Goal: Transaction & Acquisition: Subscribe to service/newsletter

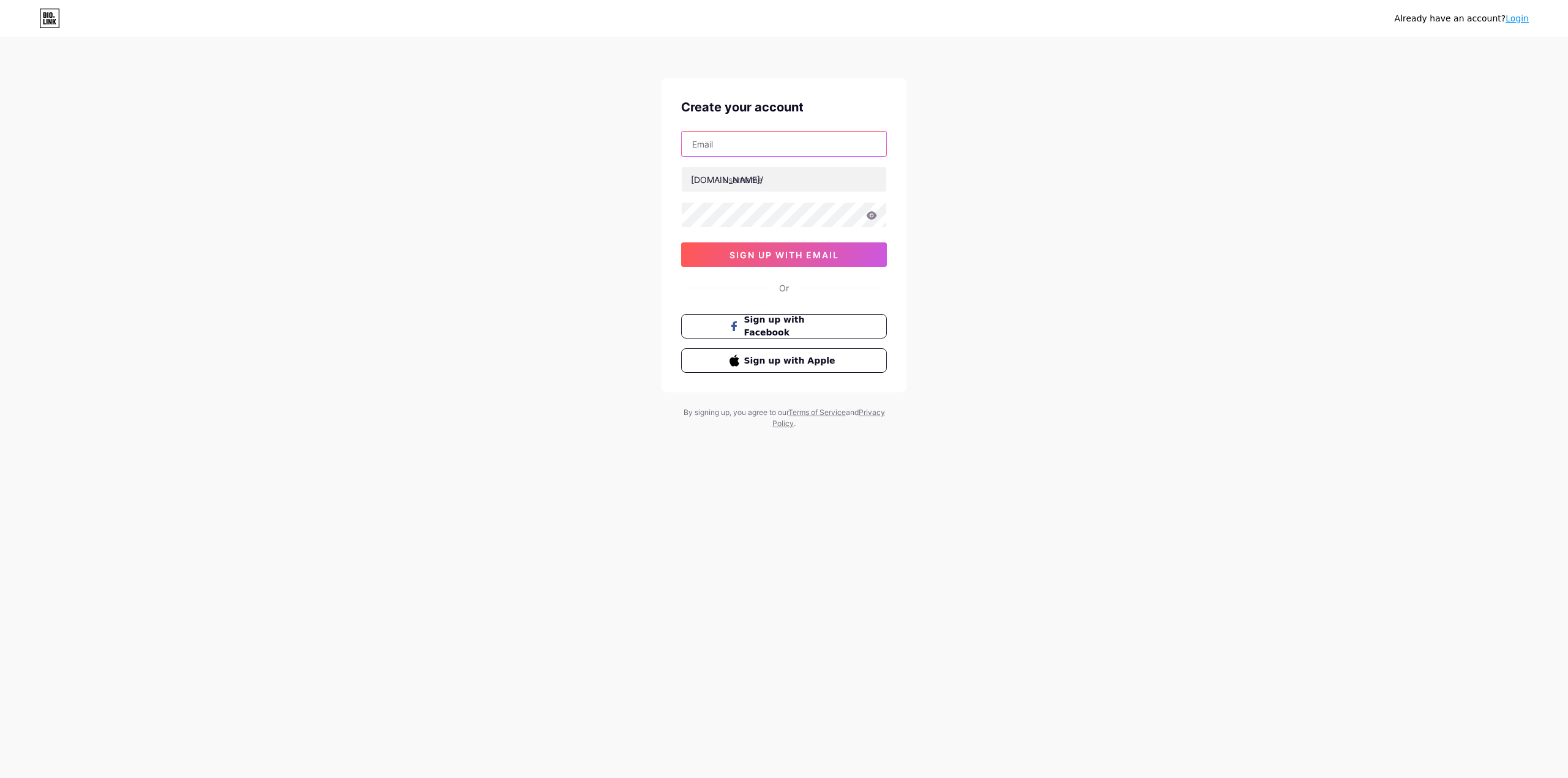
click at [765, 153] on input "text" at bounding box center [784, 143] width 204 height 24
type input "[EMAIL_ADDRESS][DOMAIN_NAME]"
click at [762, 187] on input "text" at bounding box center [784, 179] width 204 height 24
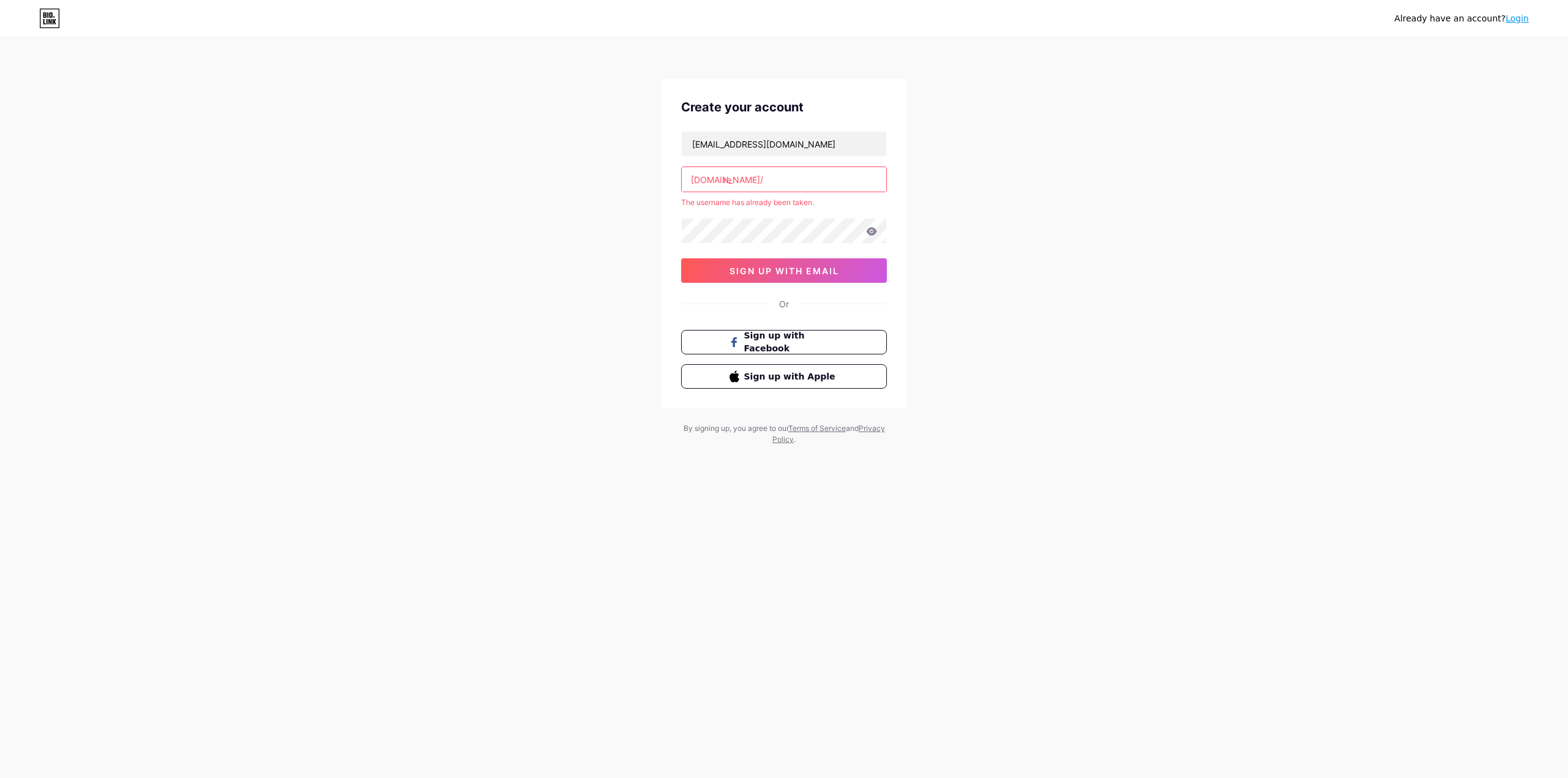
type input "r"
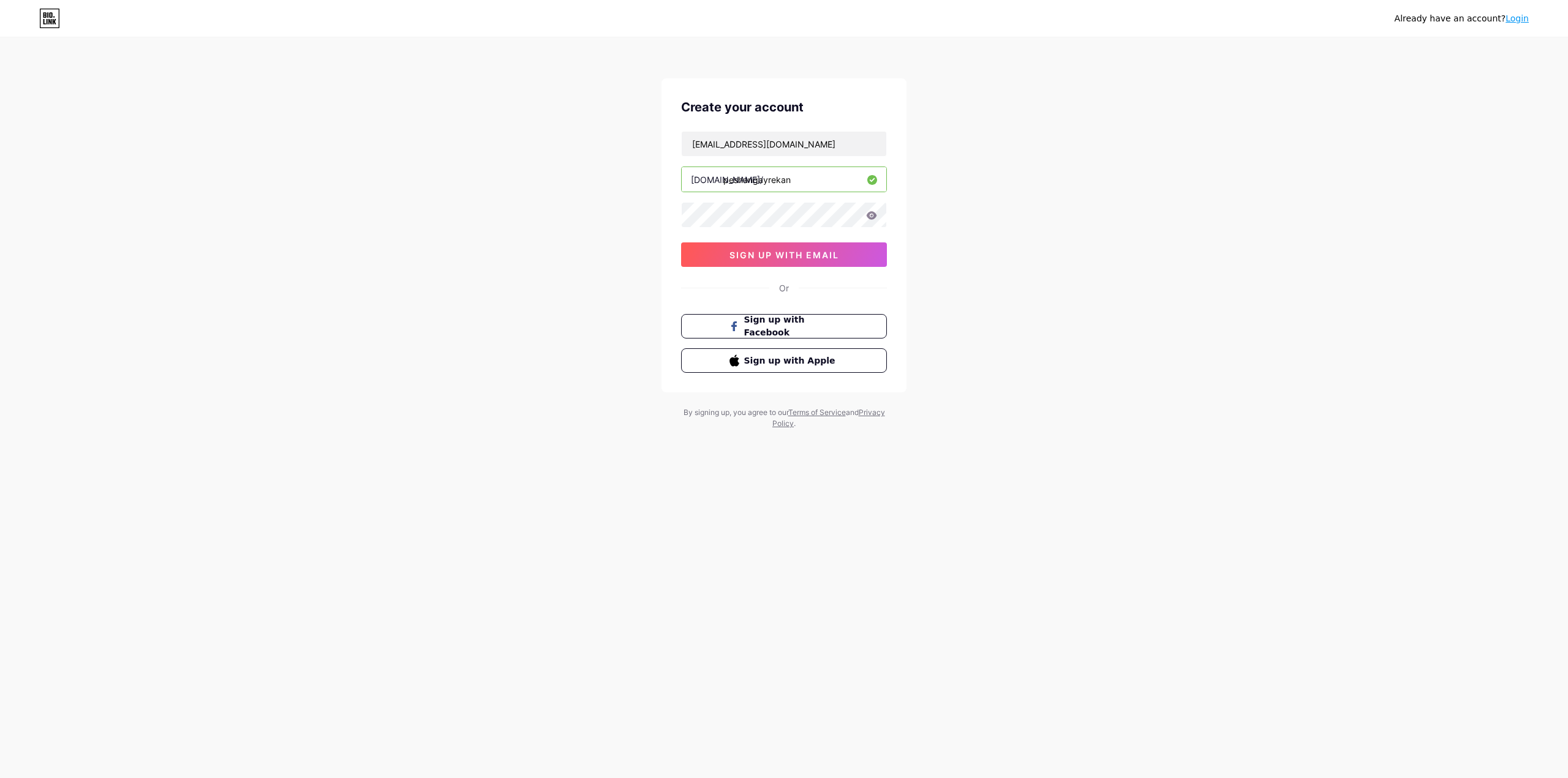
click at [768, 184] on input "peshangayrekan" at bounding box center [784, 179] width 204 height 24
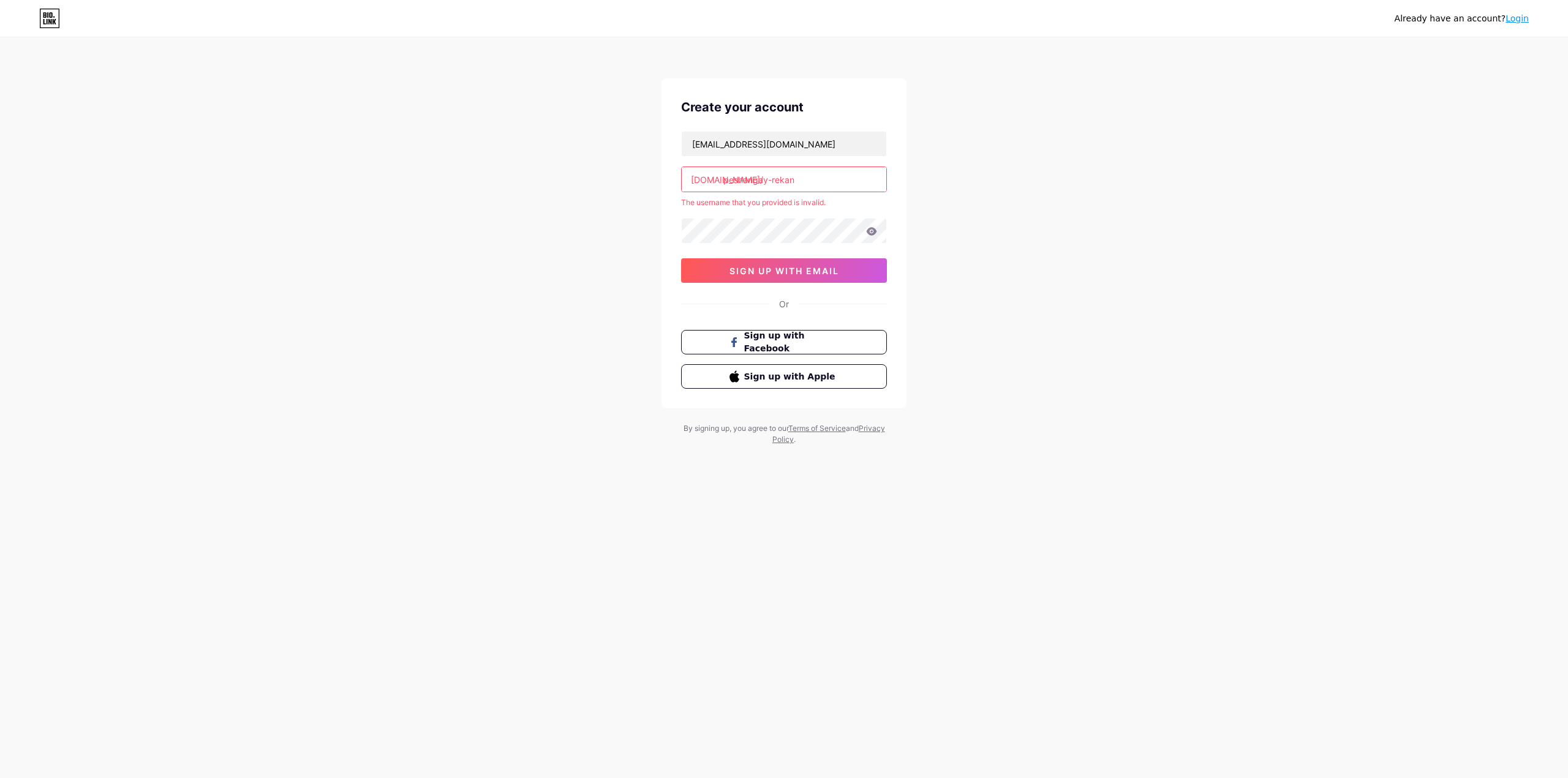
click at [768, 185] on input "peshangay-rekan" at bounding box center [784, 179] width 204 height 24
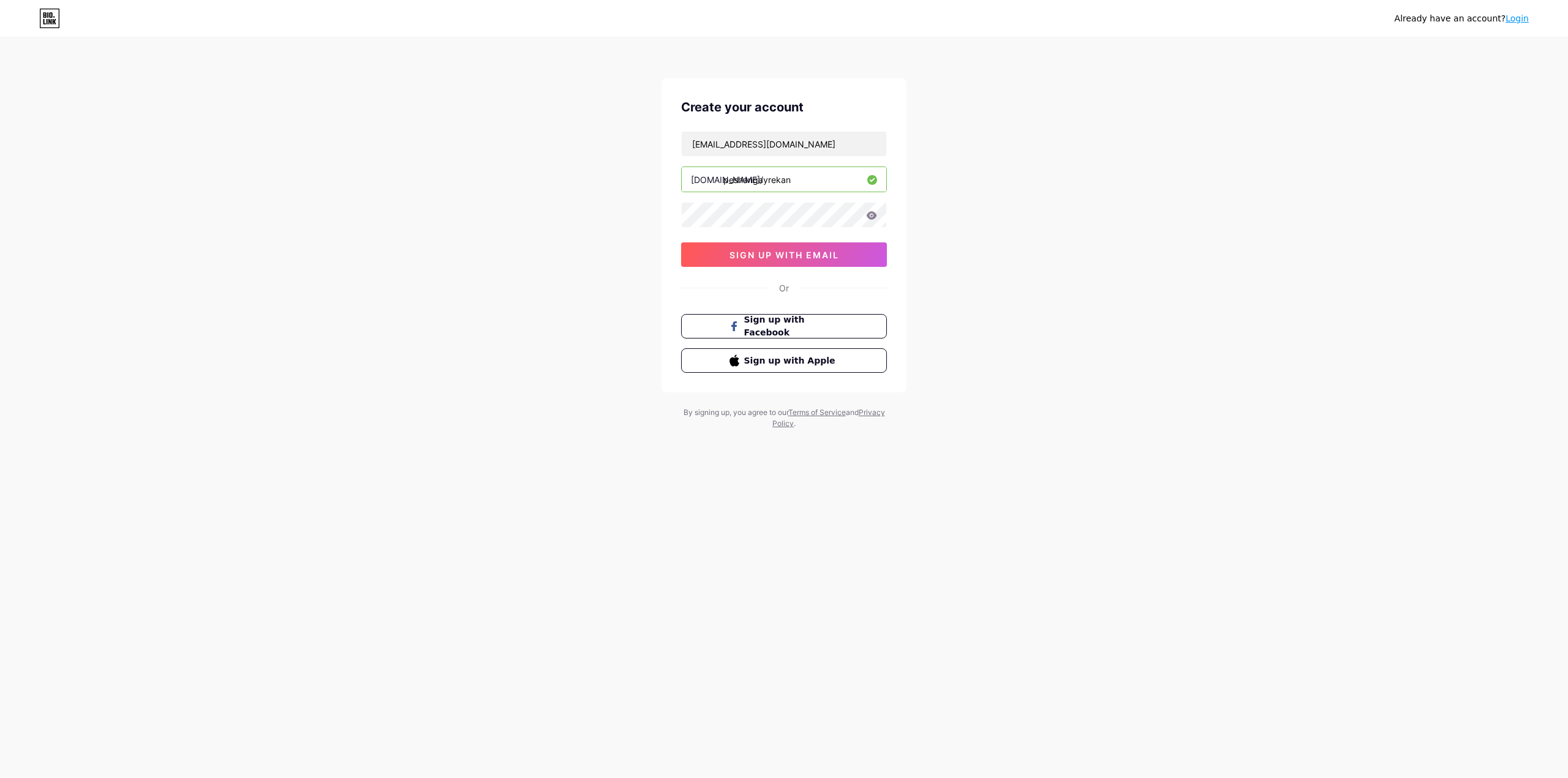
type input "peshangayrekan"
click at [869, 219] on icon at bounding box center [872, 215] width 11 height 8
click at [873, 218] on icon at bounding box center [872, 216] width 11 height 8
click at [837, 252] on span "sign up with email" at bounding box center [784, 255] width 109 height 11
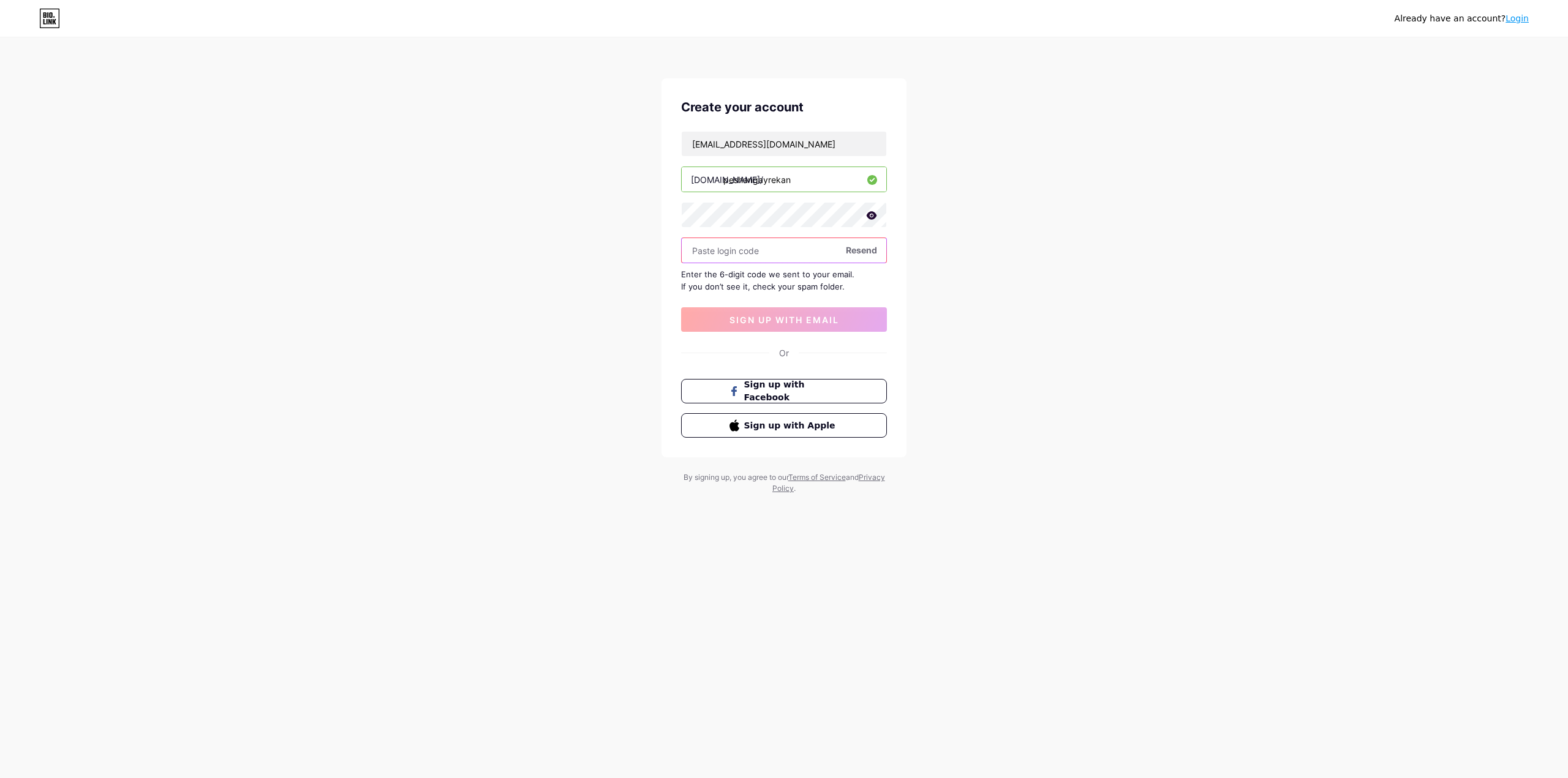
click at [767, 248] on input "text" at bounding box center [784, 250] width 204 height 24
click at [771, 252] on input "text" at bounding box center [784, 250] width 204 height 24
click at [797, 255] on input "text" at bounding box center [784, 250] width 204 height 24
drag, startPoint x: 724, startPoint y: 144, endPoint x: 715, endPoint y: 144, distance: 9.0
click at [715, 144] on input "[EMAIL_ADDRESS][DOMAIN_NAME]" at bounding box center [784, 143] width 204 height 24
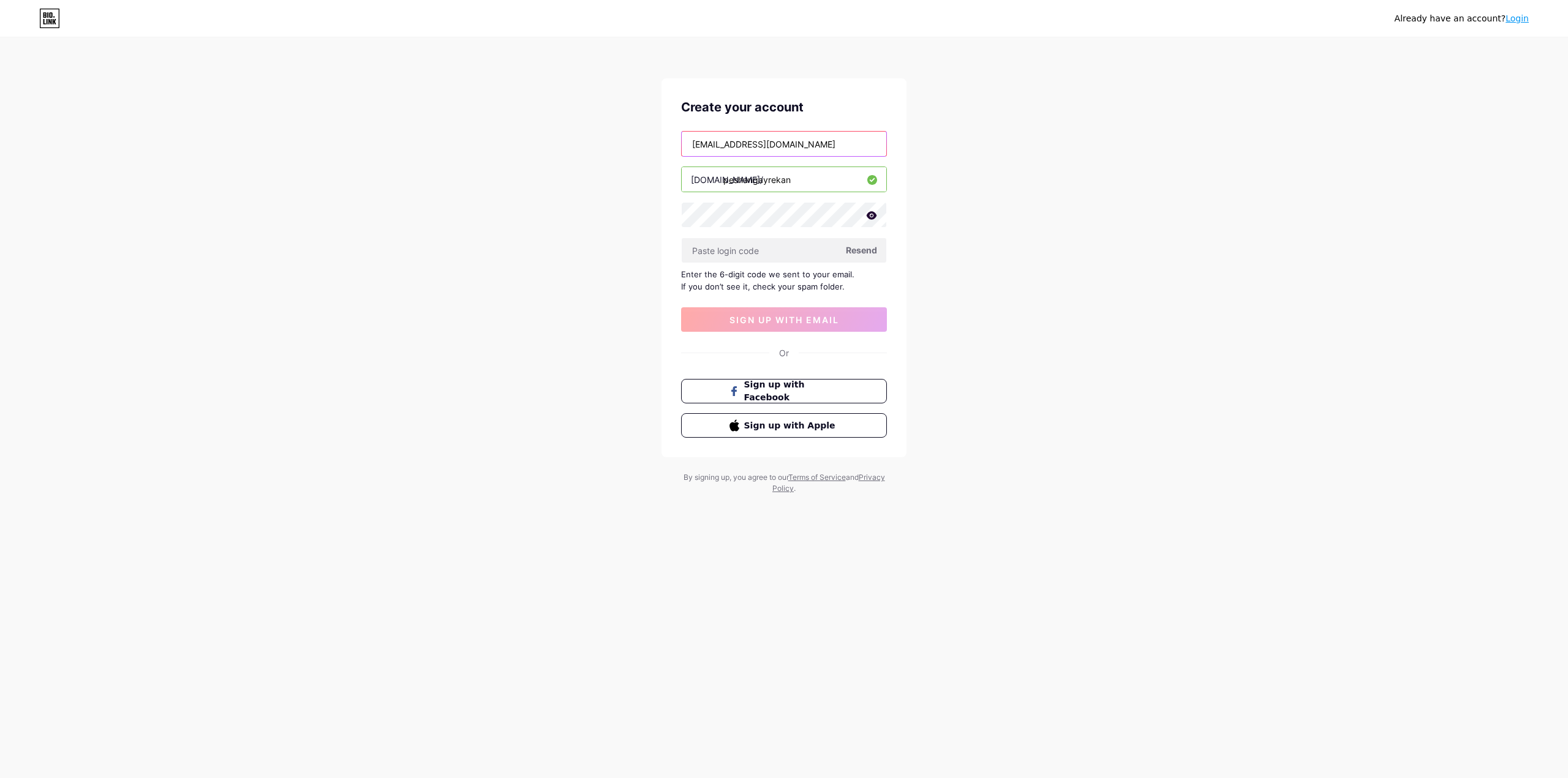
type input "[EMAIL_ADDRESS][DOMAIN_NAME]"
click at [866, 247] on span "Resend" at bounding box center [861, 250] width 31 height 13
click at [770, 242] on input "text" at bounding box center [784, 250] width 204 height 24
type input "979686"
click at [806, 318] on span "sign up with email" at bounding box center [784, 320] width 109 height 11
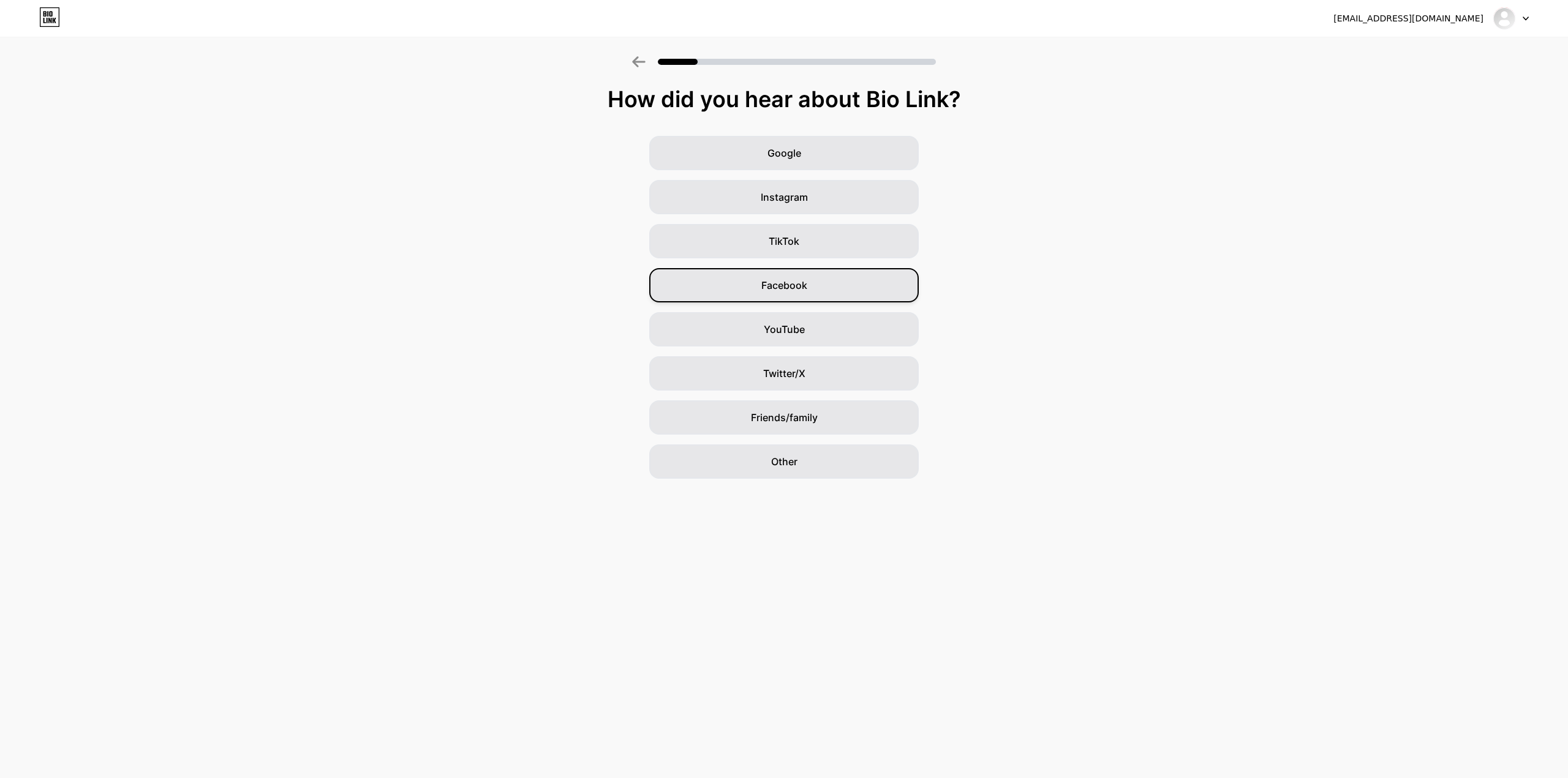
click at [806, 282] on span "Facebook" at bounding box center [784, 285] width 46 height 14
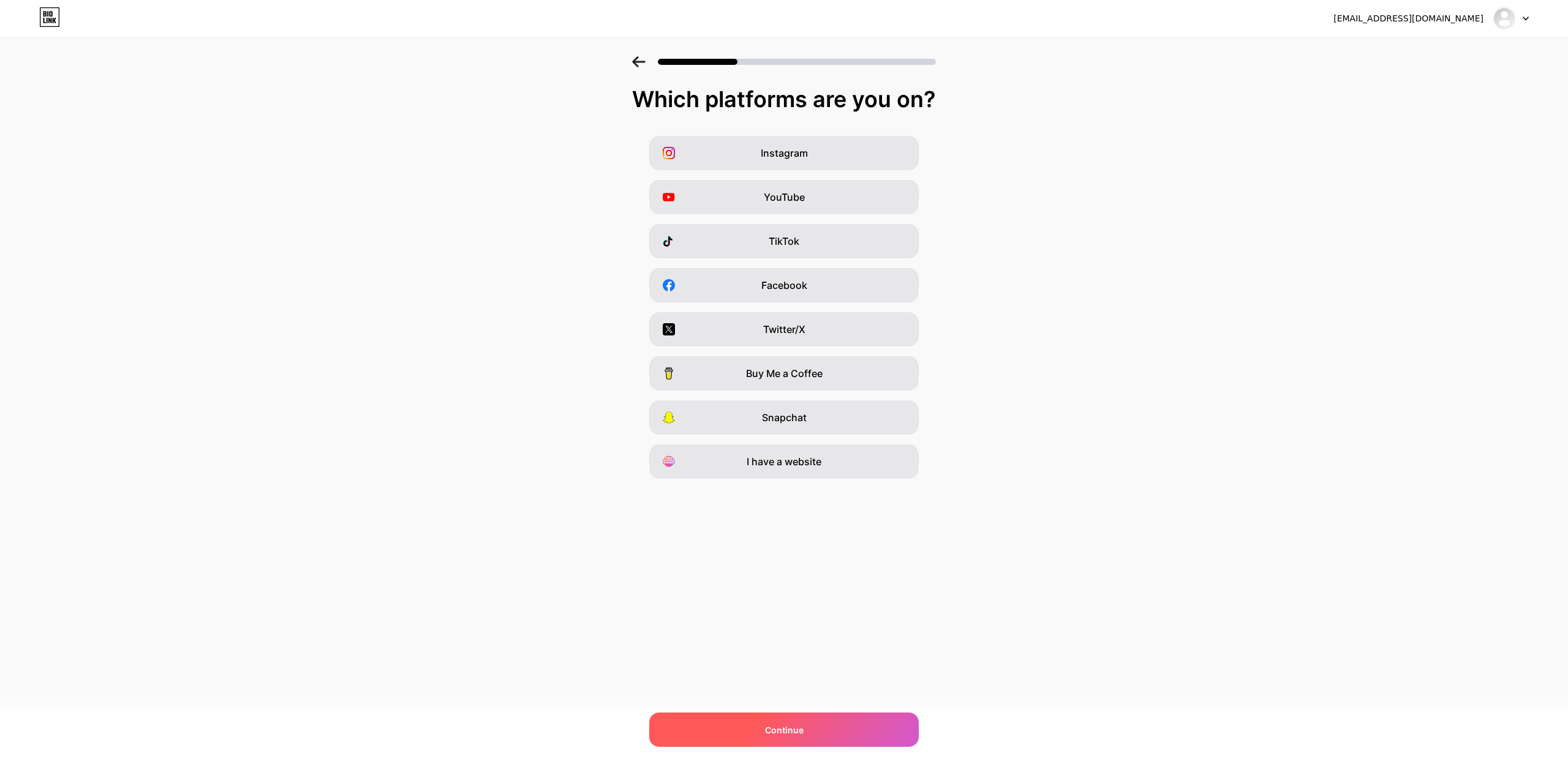
click at [840, 726] on div "Continue" at bounding box center [784, 729] width 270 height 34
click at [797, 277] on div "Facebook" at bounding box center [784, 285] width 270 height 34
click at [866, 722] on div "Continue" at bounding box center [784, 729] width 270 height 34
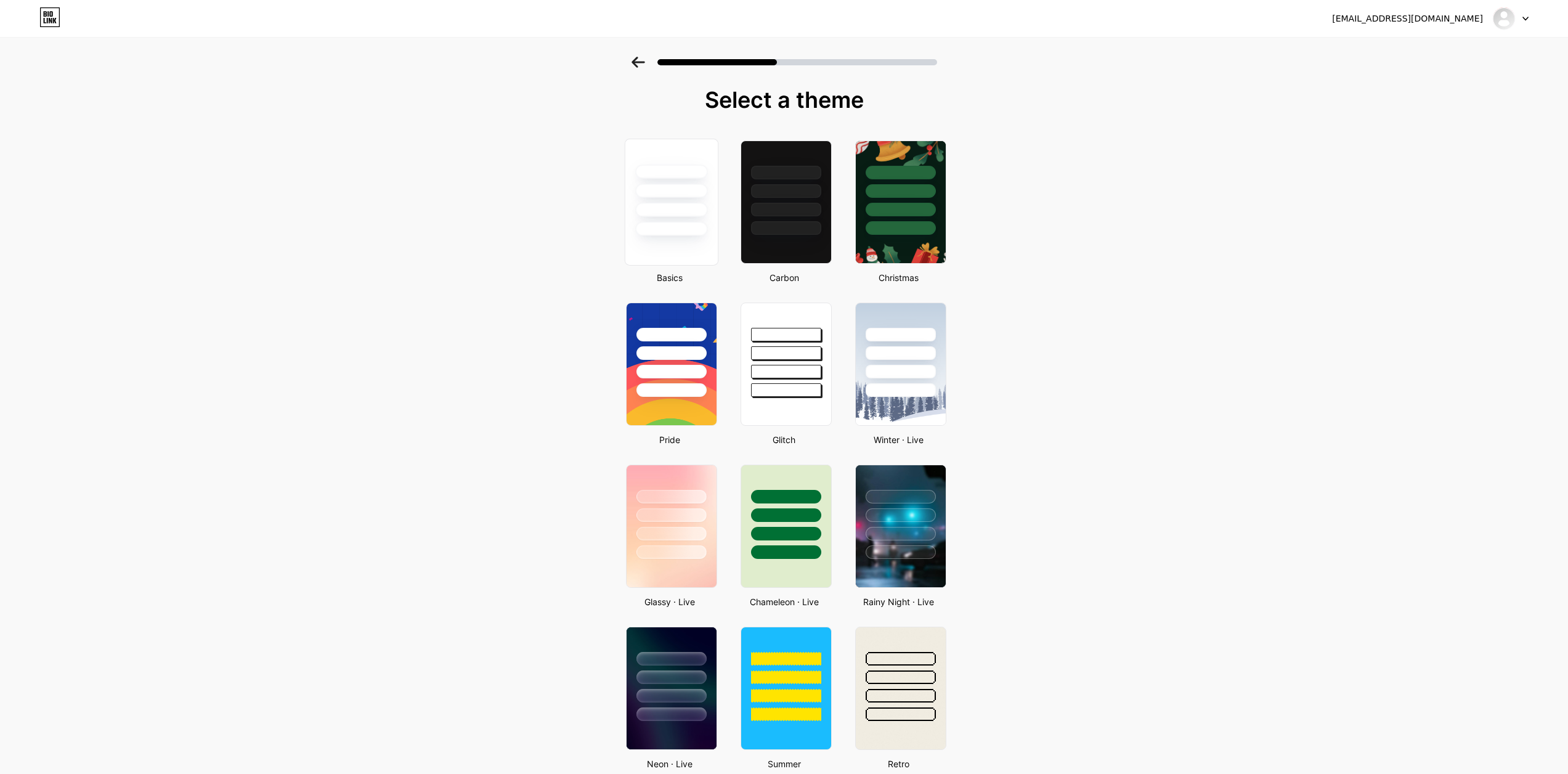
click at [664, 209] on div at bounding box center [671, 209] width 72 height 15
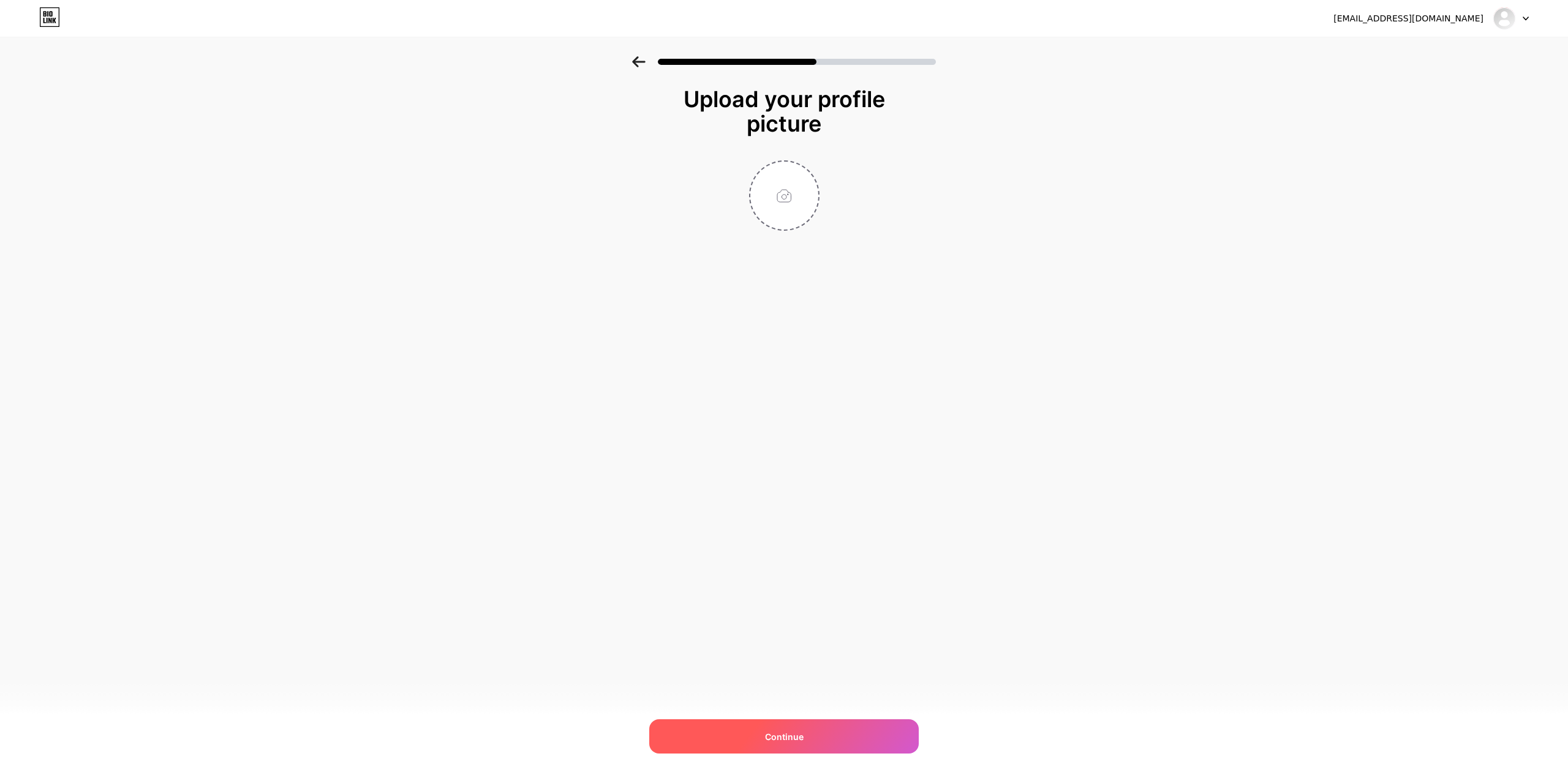
click at [844, 742] on div "Continue" at bounding box center [784, 736] width 270 height 34
click at [778, 202] on input "file" at bounding box center [784, 196] width 68 height 68
type input "C:\fakepath\418317276_122104207610175635_8290603830783692477_n.jpg"
click at [832, 735] on div "Continue" at bounding box center [784, 736] width 270 height 34
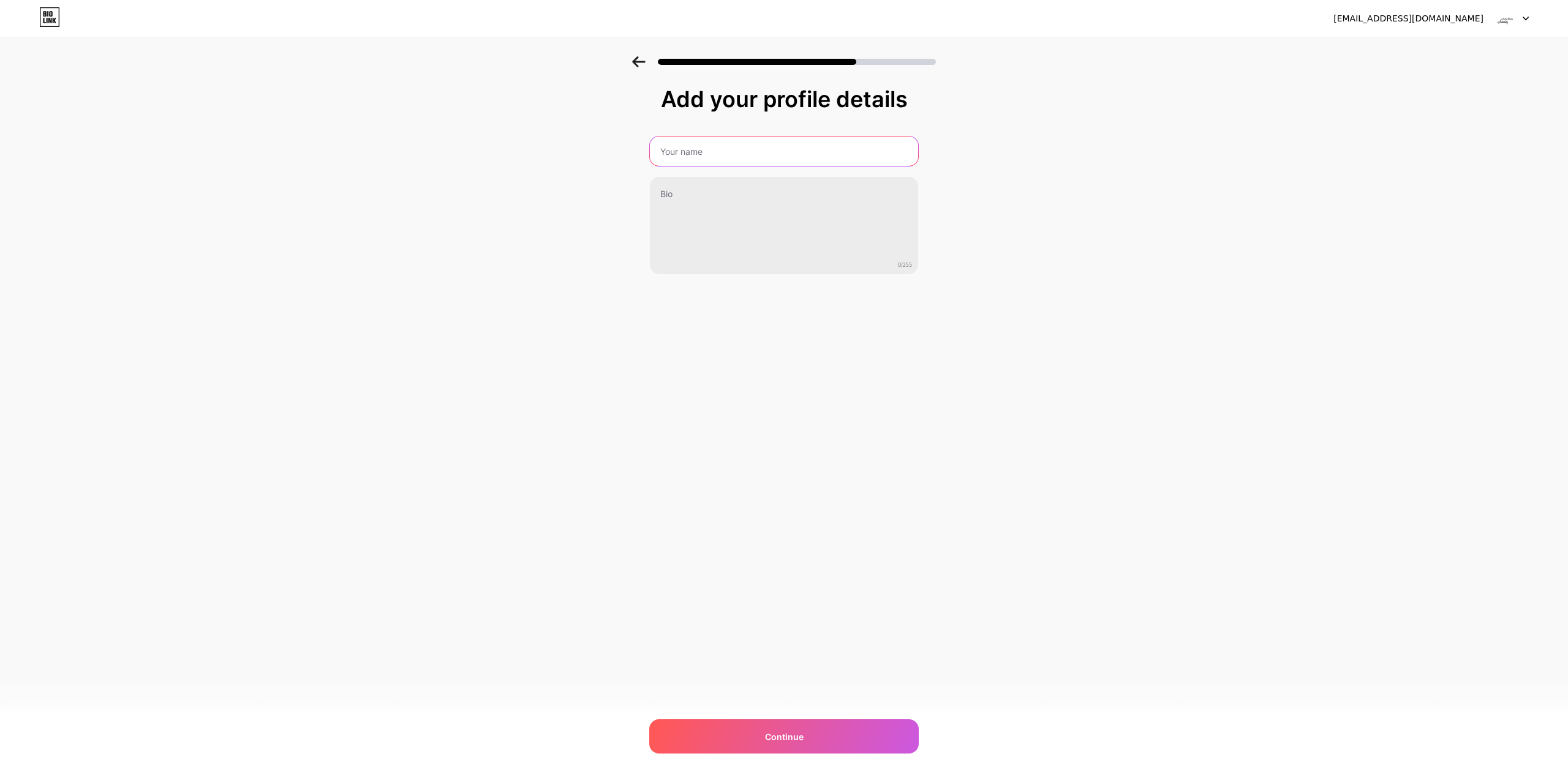
click at [709, 153] on input "text" at bounding box center [784, 151] width 268 height 30
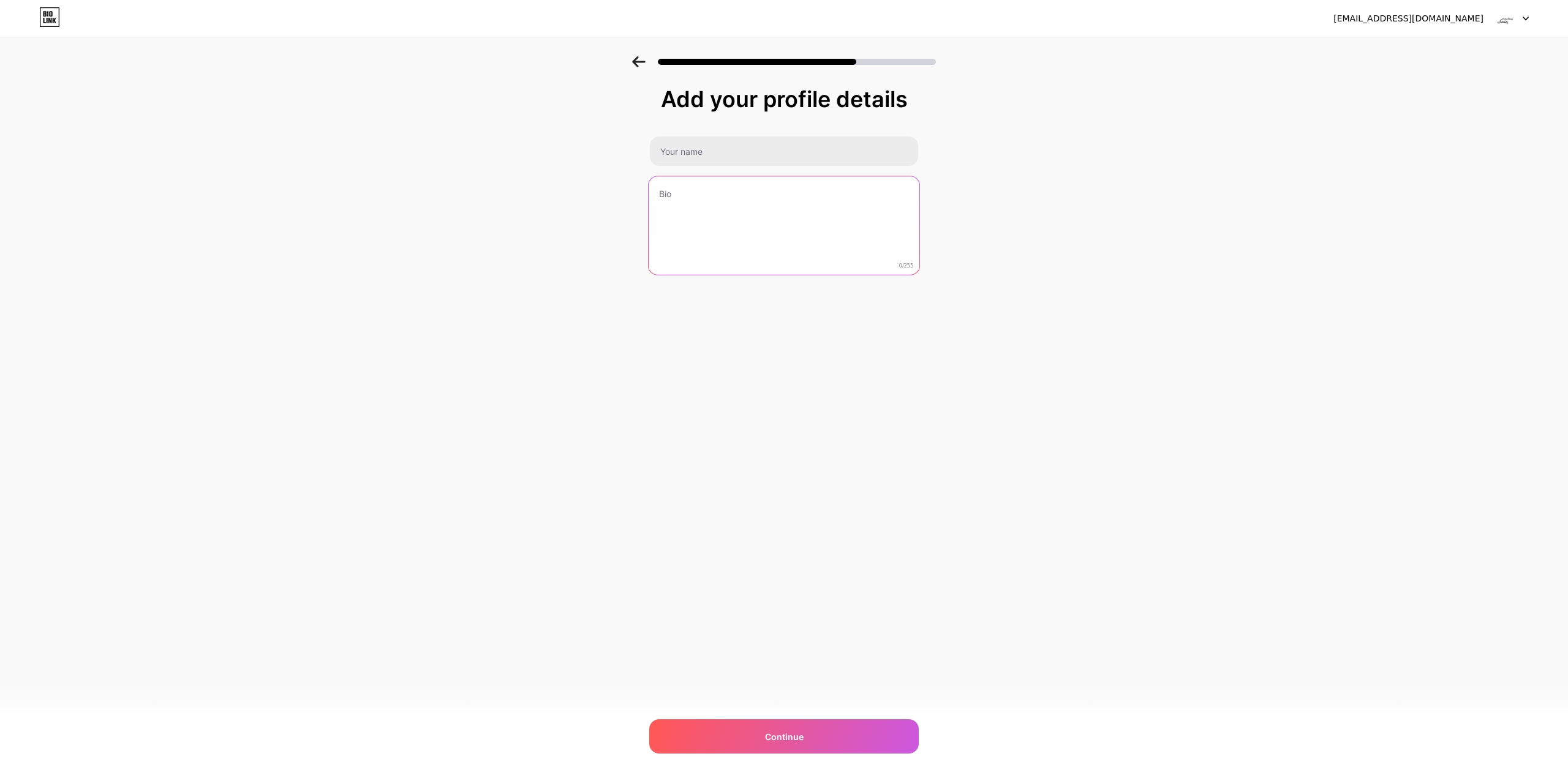
click at [680, 198] on textarea at bounding box center [784, 225] width 271 height 99
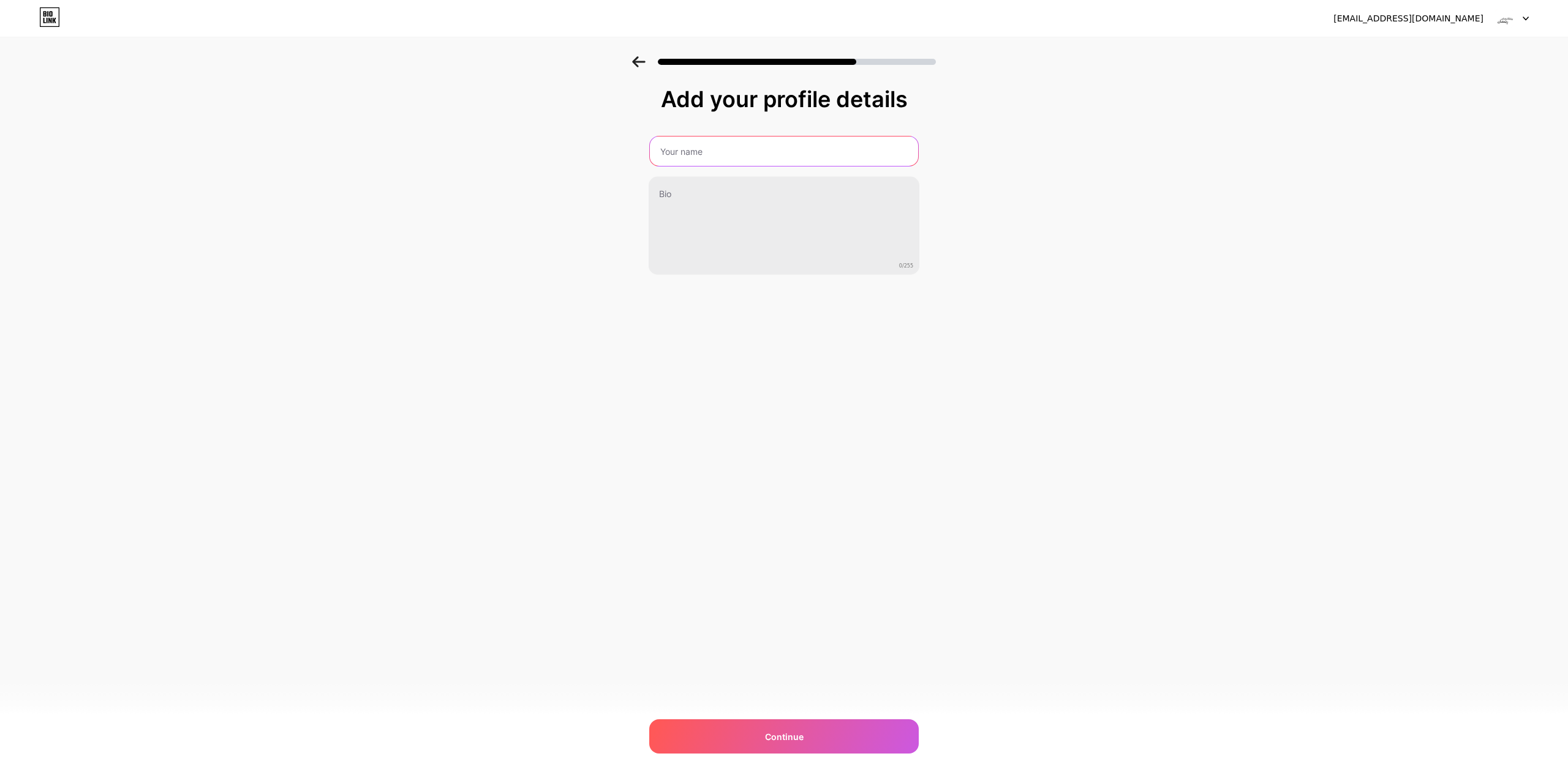
drag, startPoint x: 727, startPoint y: 150, endPoint x: 723, endPoint y: 144, distance: 7.2
click at [728, 150] on input "text" at bounding box center [784, 151] width 268 height 30
type input "P"
type input "Peshangay Rekan"
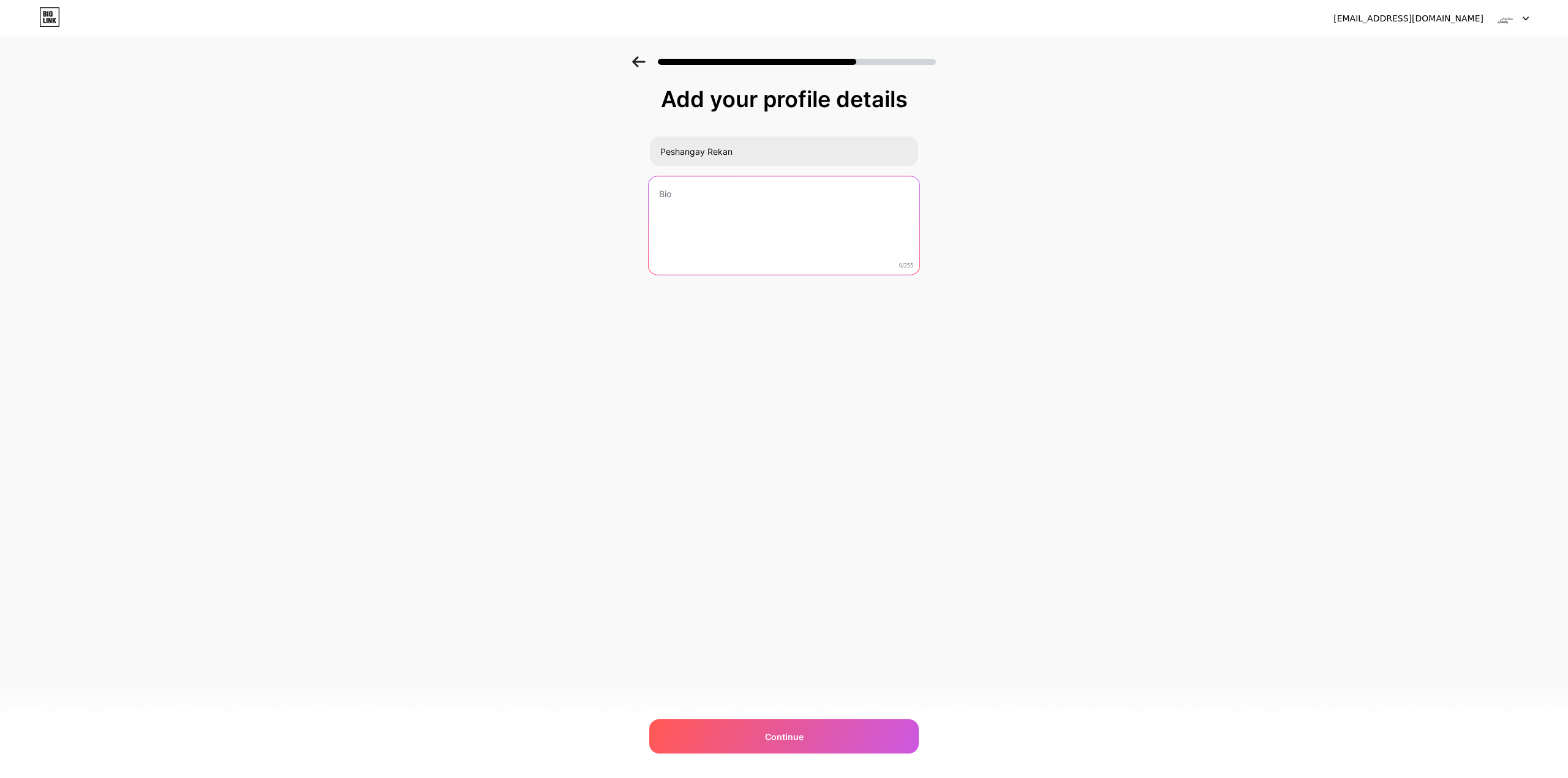
click at [734, 219] on textarea at bounding box center [784, 225] width 271 height 99
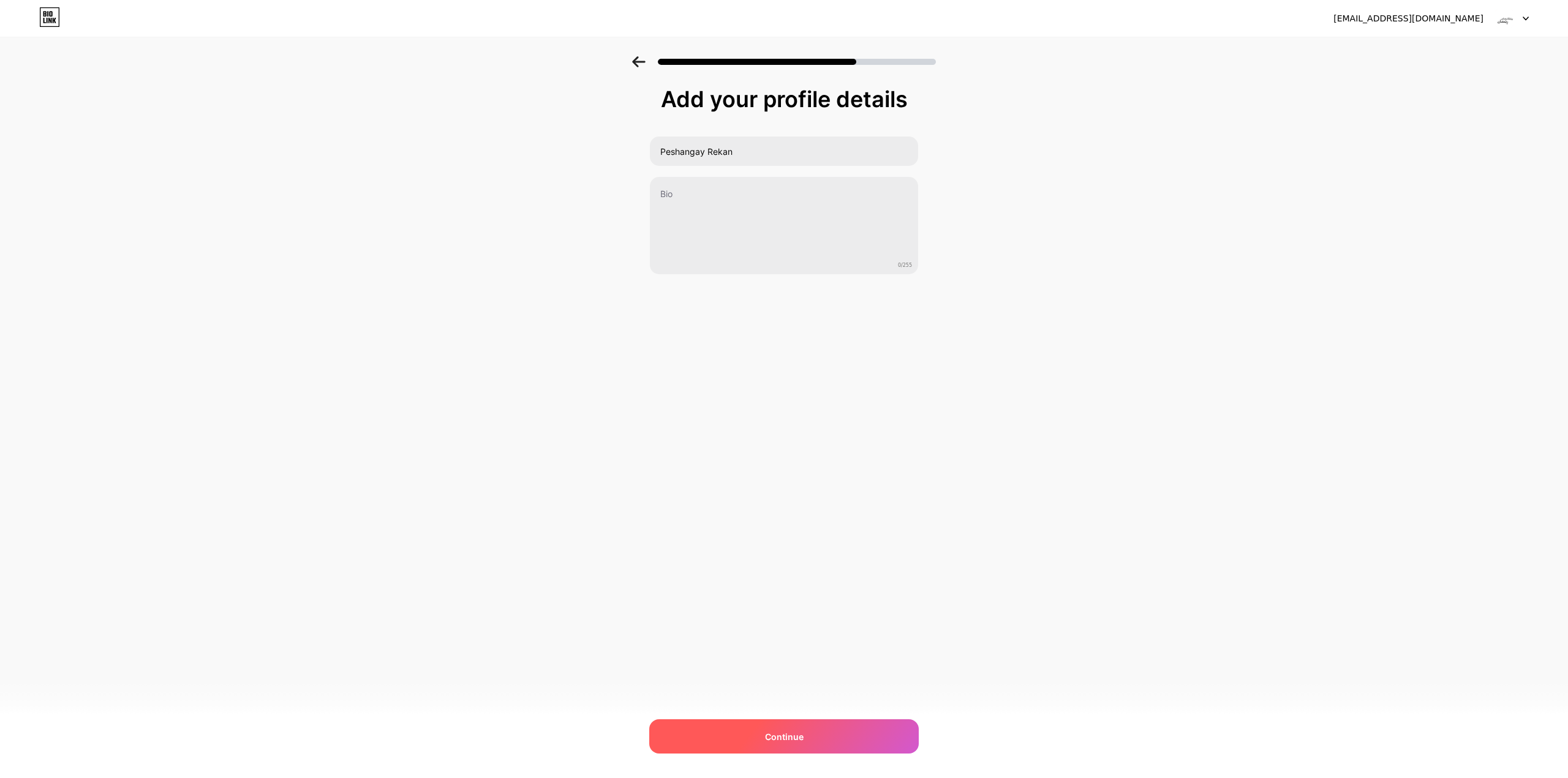
click at [848, 745] on div "Continue" at bounding box center [784, 736] width 270 height 34
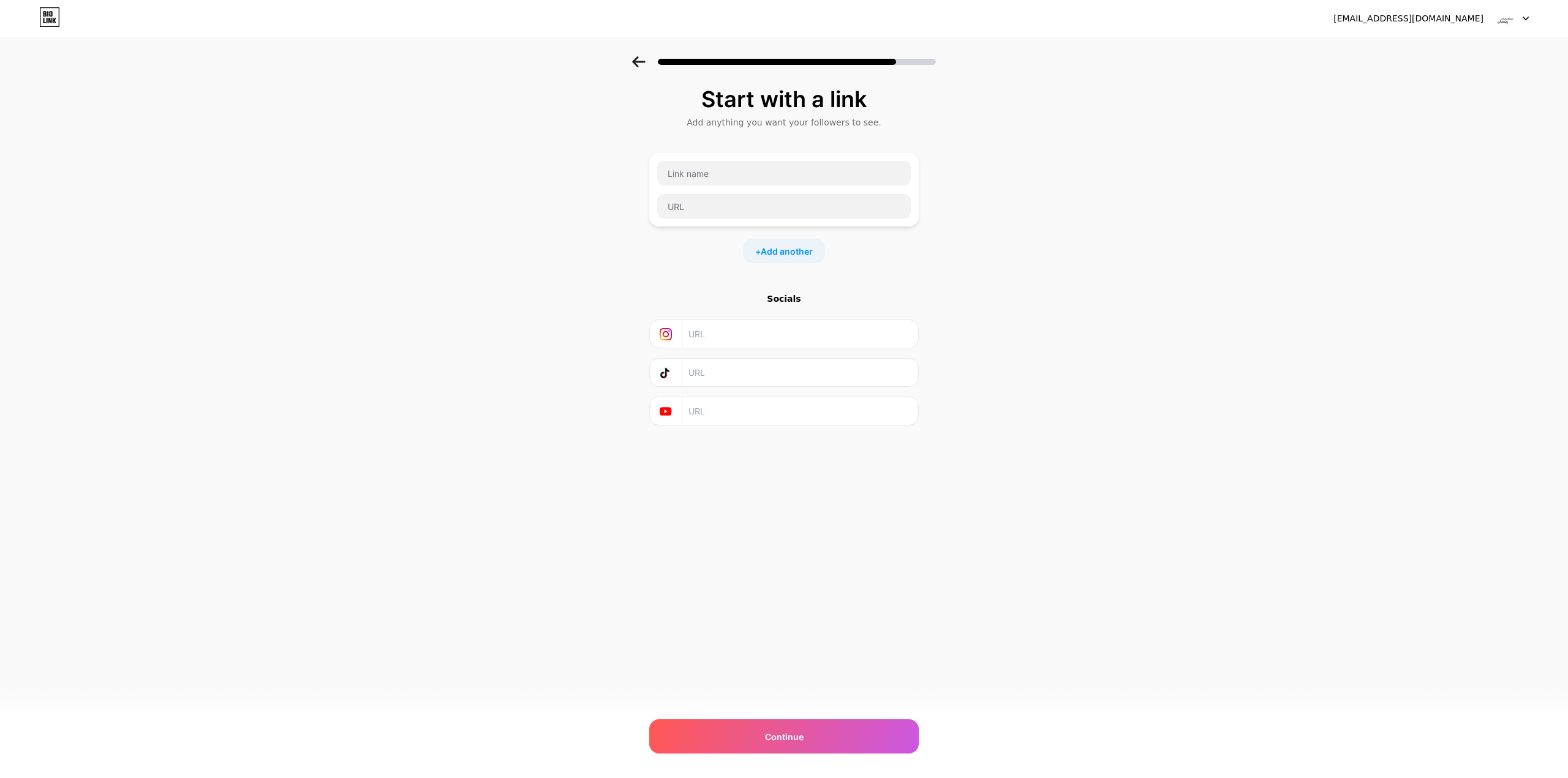
click at [732, 331] on input "text" at bounding box center [800, 334] width 222 height 27
click at [728, 175] on input "text" at bounding box center [784, 173] width 254 height 24
type input "Facebook"
click at [752, 204] on input "text" at bounding box center [784, 206] width 254 height 24
paste input "[URL][DOMAIN_NAME]"
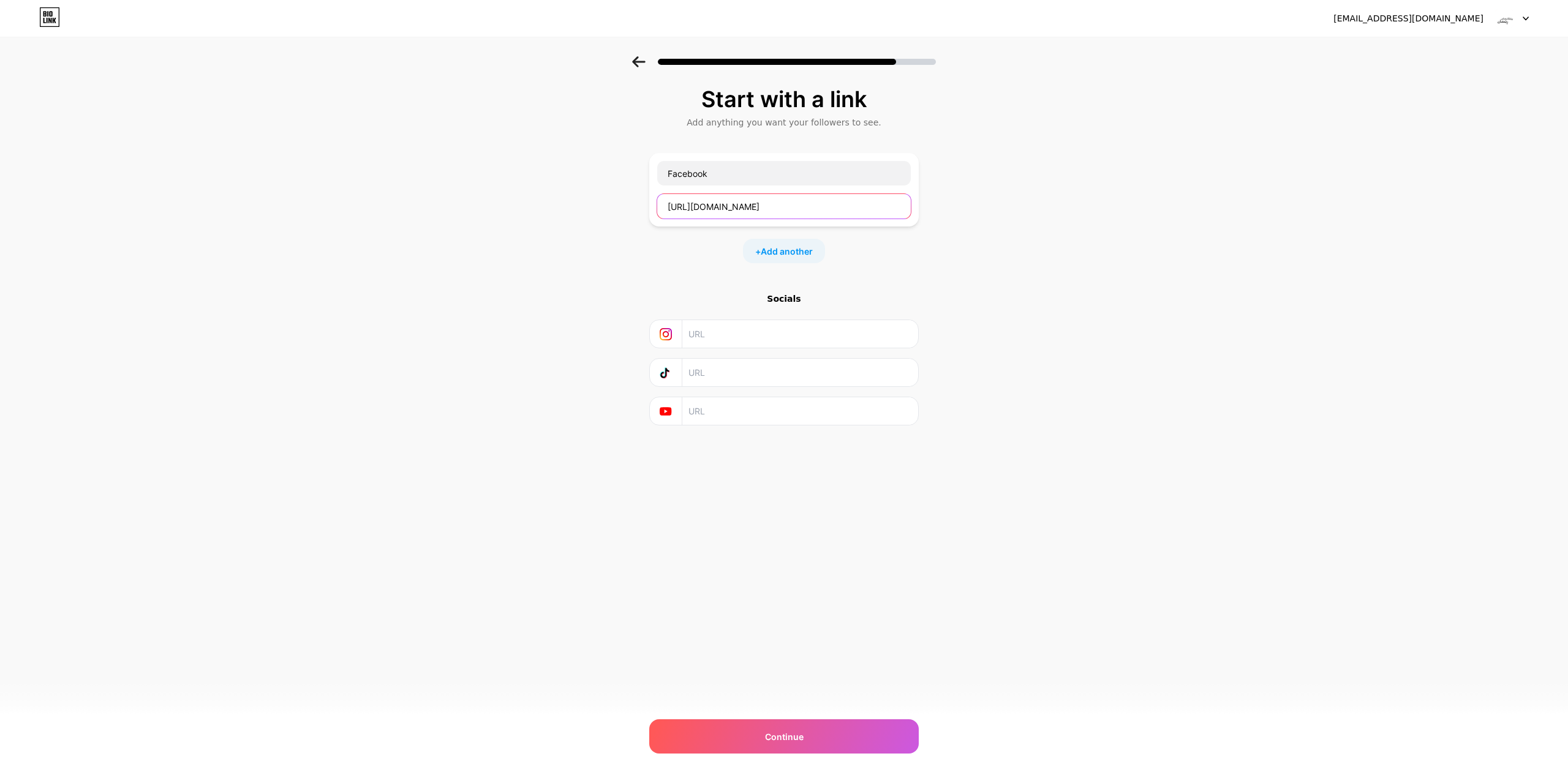
scroll to position [0, 33]
type input "[URL][DOMAIN_NAME]"
click at [756, 727] on div "Continue" at bounding box center [784, 736] width 270 height 34
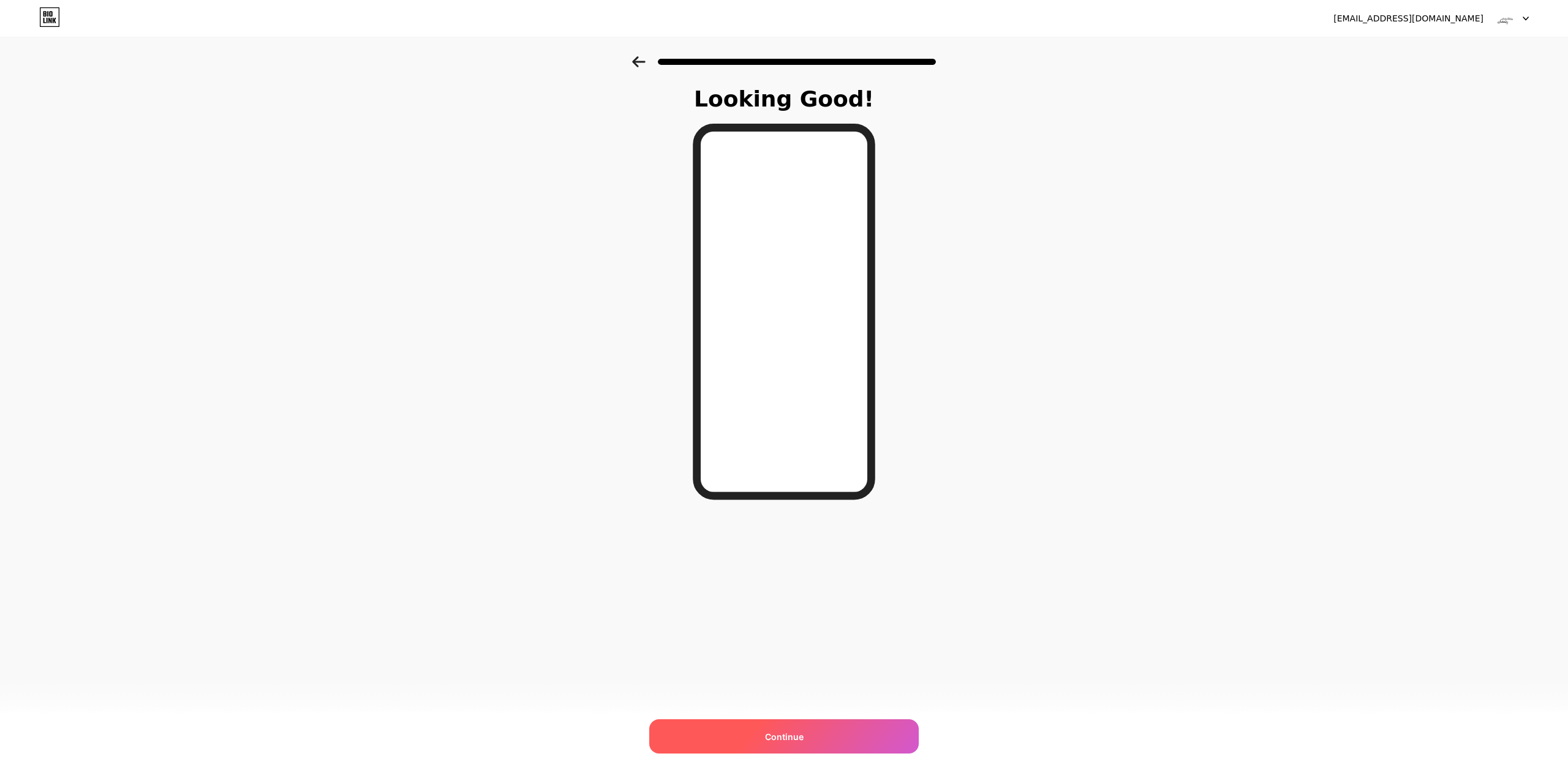
click at [833, 733] on div "Continue" at bounding box center [784, 736] width 270 height 34
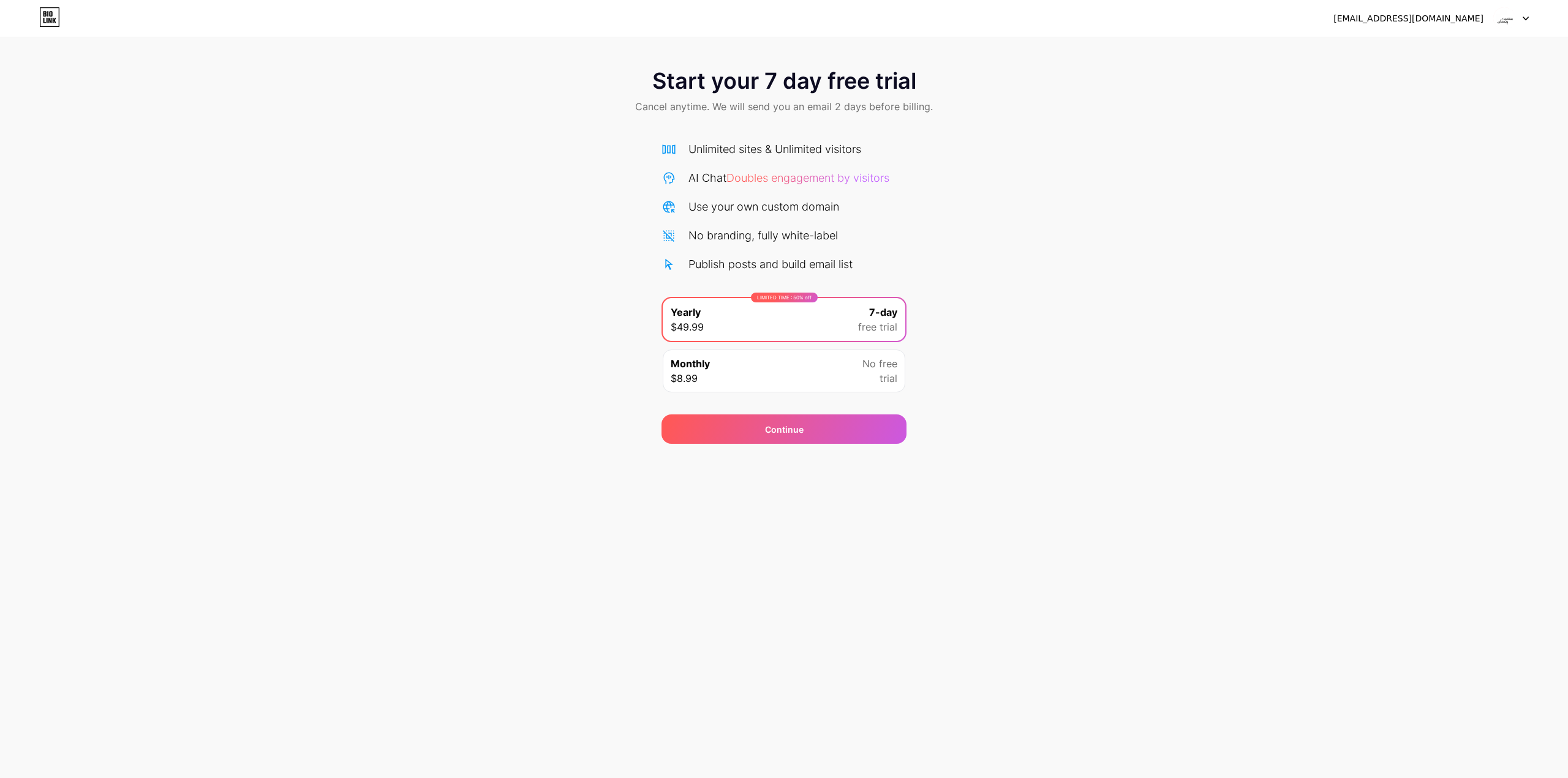
click at [803, 369] on div "Monthly $8.99 No free trial" at bounding box center [784, 371] width 242 height 43
click at [1503, 20] on img at bounding box center [1504, 18] width 24 height 24
click at [1460, 17] on div "[EMAIL_ADDRESS][DOMAIN_NAME]" at bounding box center [1409, 18] width 150 height 13
click at [768, 322] on div "LIMITED TIME : 50% off Yearly $49.99 7-day free trial" at bounding box center [784, 320] width 242 height 43
click at [791, 433] on span "Continue" at bounding box center [784, 429] width 39 height 13
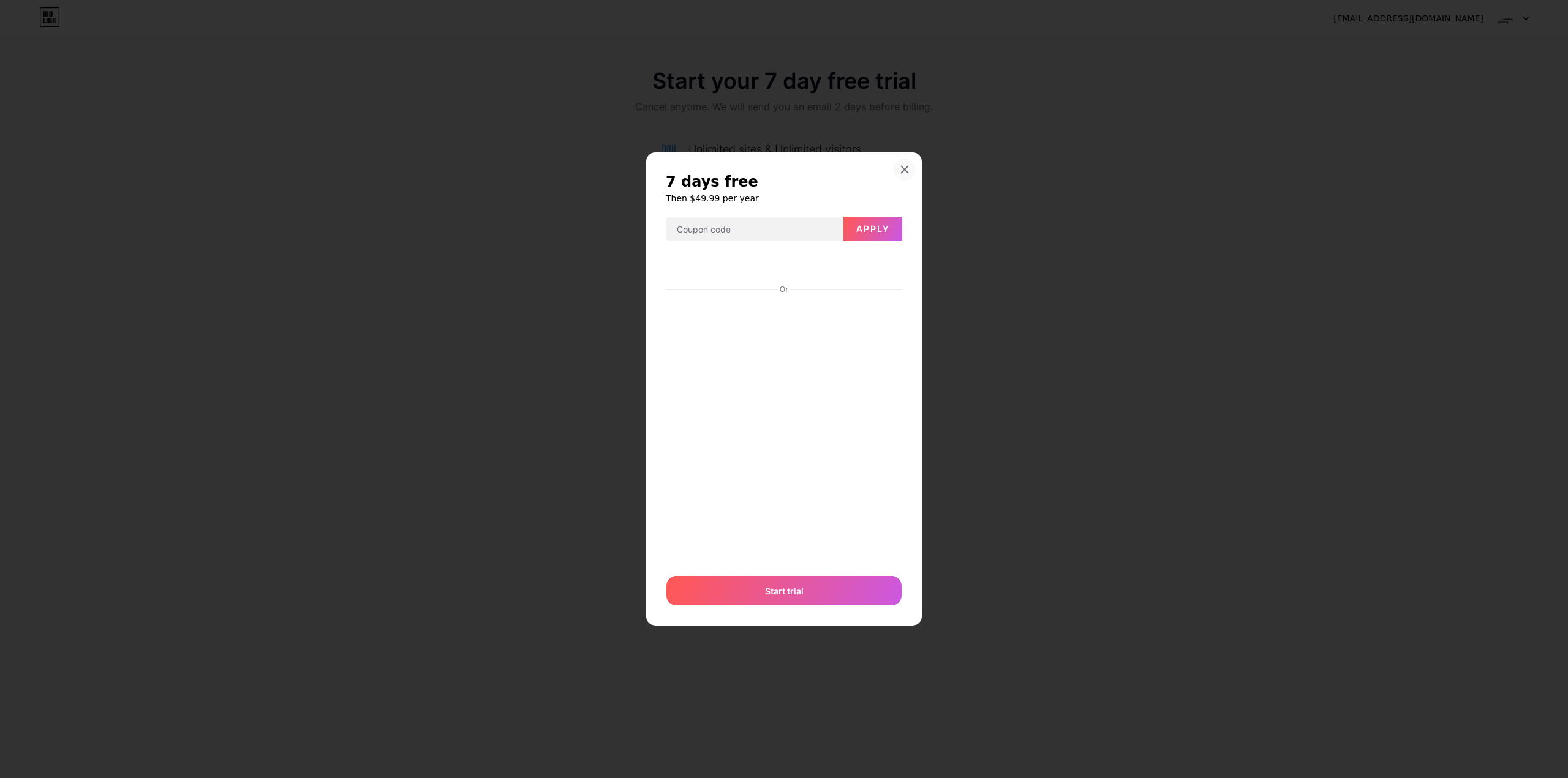
click at [907, 165] on icon at bounding box center [904, 169] width 10 height 10
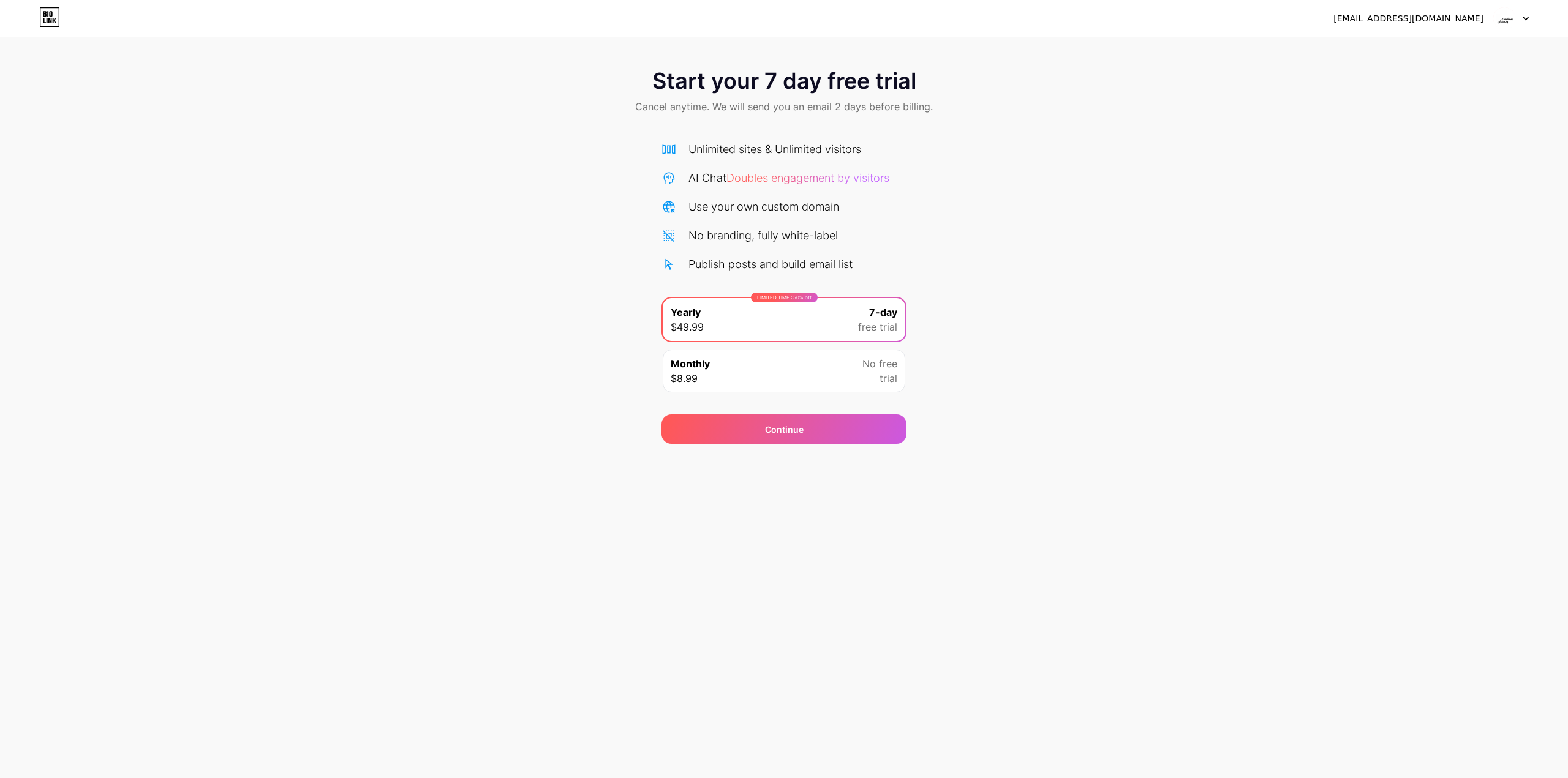
click at [822, 376] on div "Monthly $8.99 No free trial" at bounding box center [784, 371] width 242 height 43
click at [49, 20] on icon at bounding box center [50, 20] width 3 height 5
